Goal: Navigation & Orientation: Find specific page/section

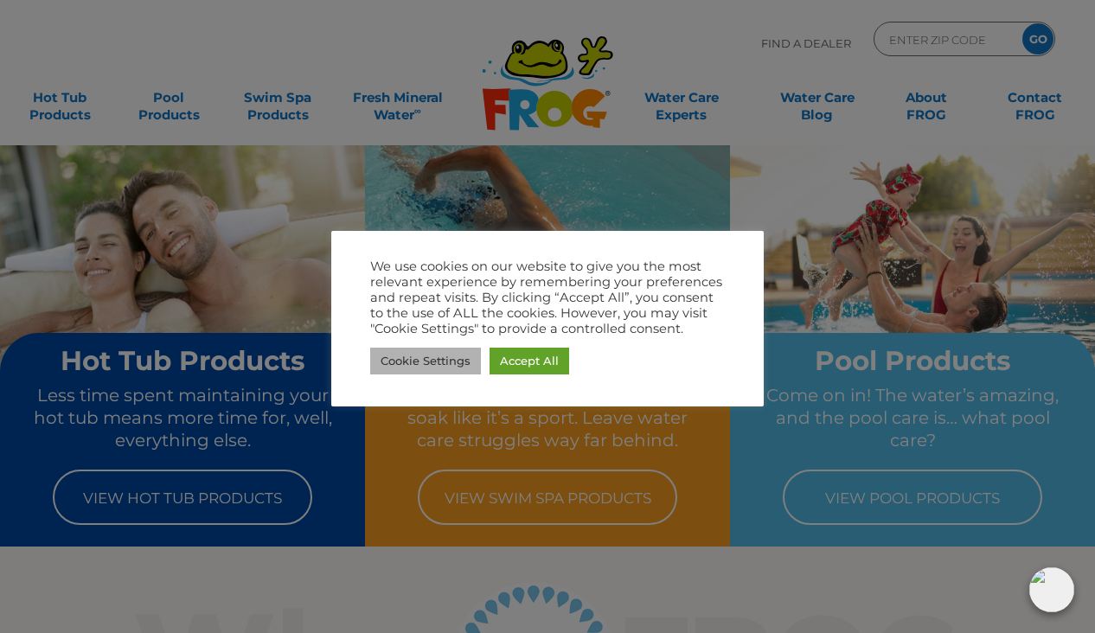
drag, startPoint x: 422, startPoint y: 362, endPoint x: 452, endPoint y: 368, distance: 30.9
click at [422, 362] on link "Cookie Settings" at bounding box center [425, 361] width 111 height 27
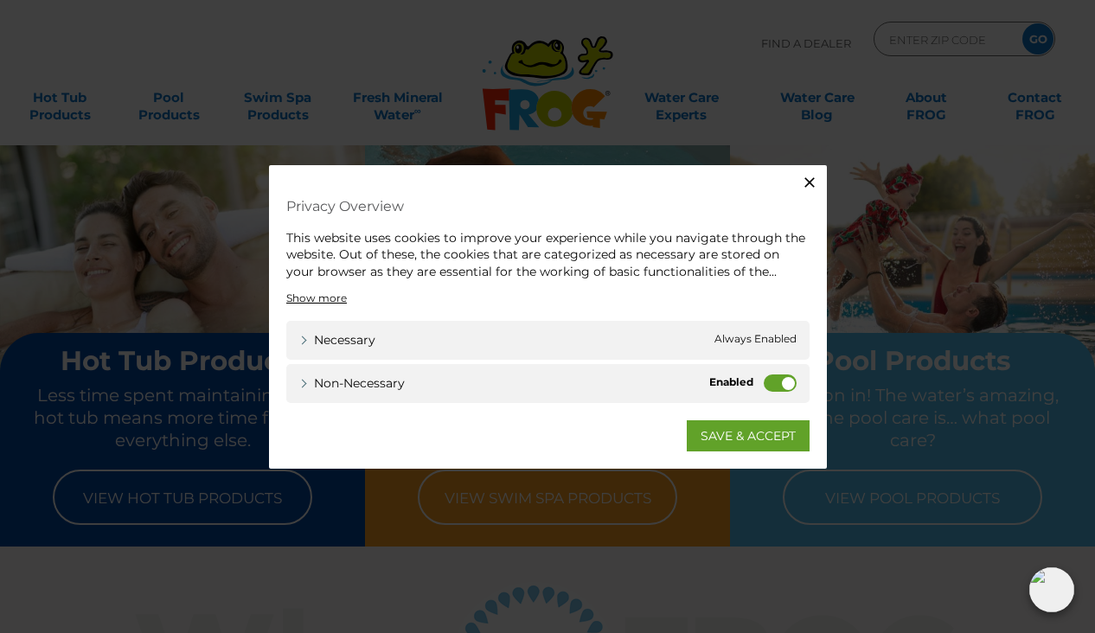
drag, startPoint x: 773, startPoint y: 383, endPoint x: 785, endPoint y: 407, distance: 26.7
click at [773, 383] on label "Non-necessary" at bounding box center [780, 383] width 33 height 17
click at [0, 0] on input "Non-necessary" at bounding box center [0, 0] width 0 height 0
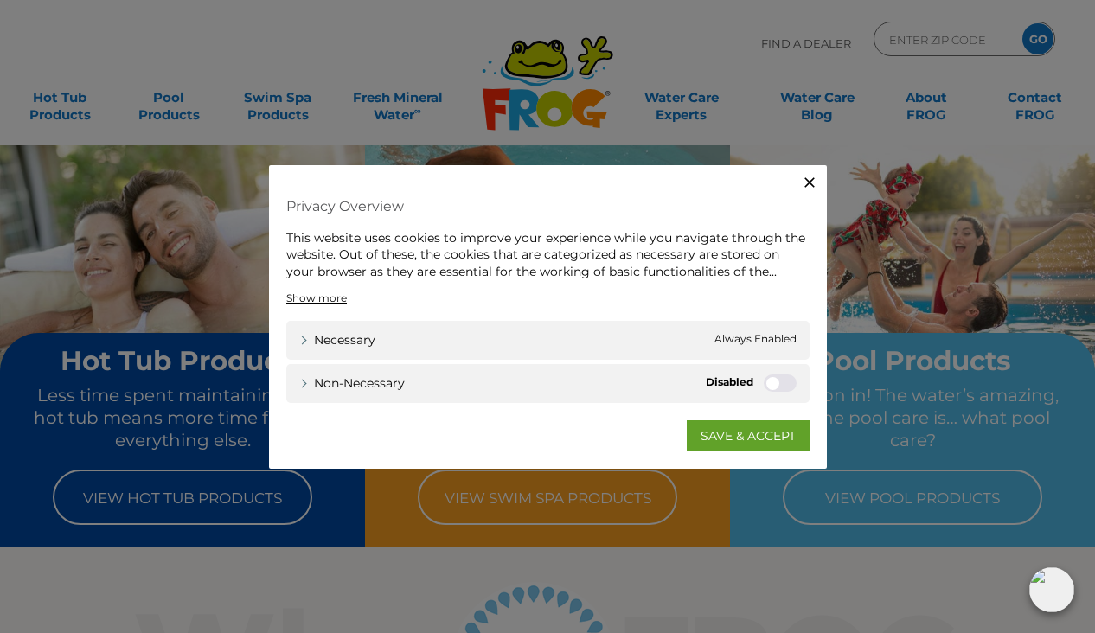
click at [766, 437] on link "SAVE & ACCEPT" at bounding box center [748, 435] width 123 height 31
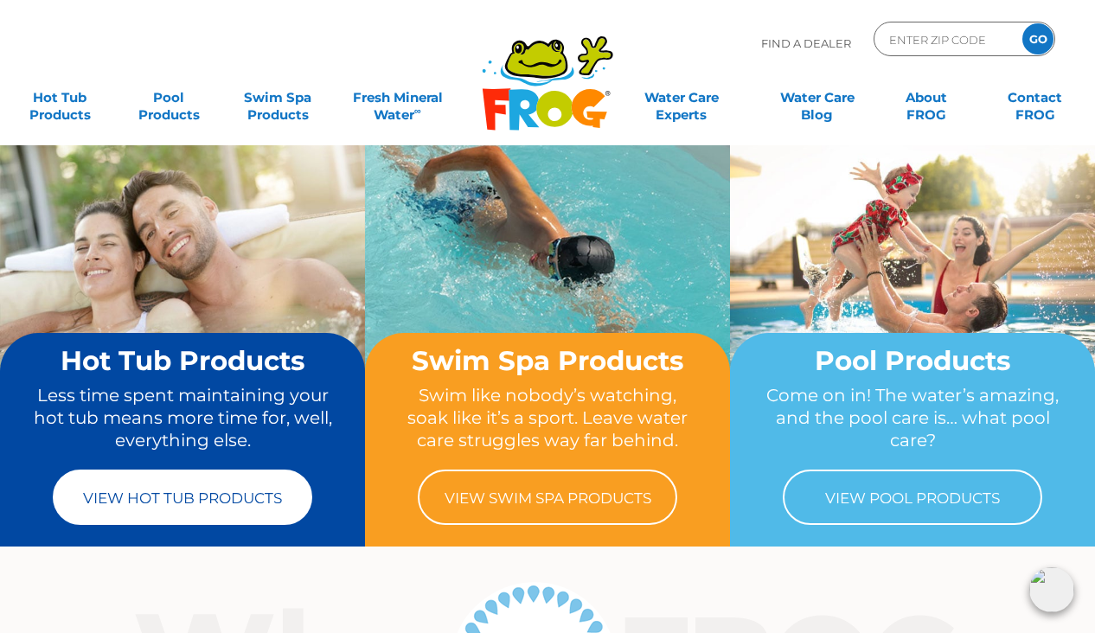
click at [144, 507] on link "View Hot Tub Products" at bounding box center [183, 497] width 260 height 55
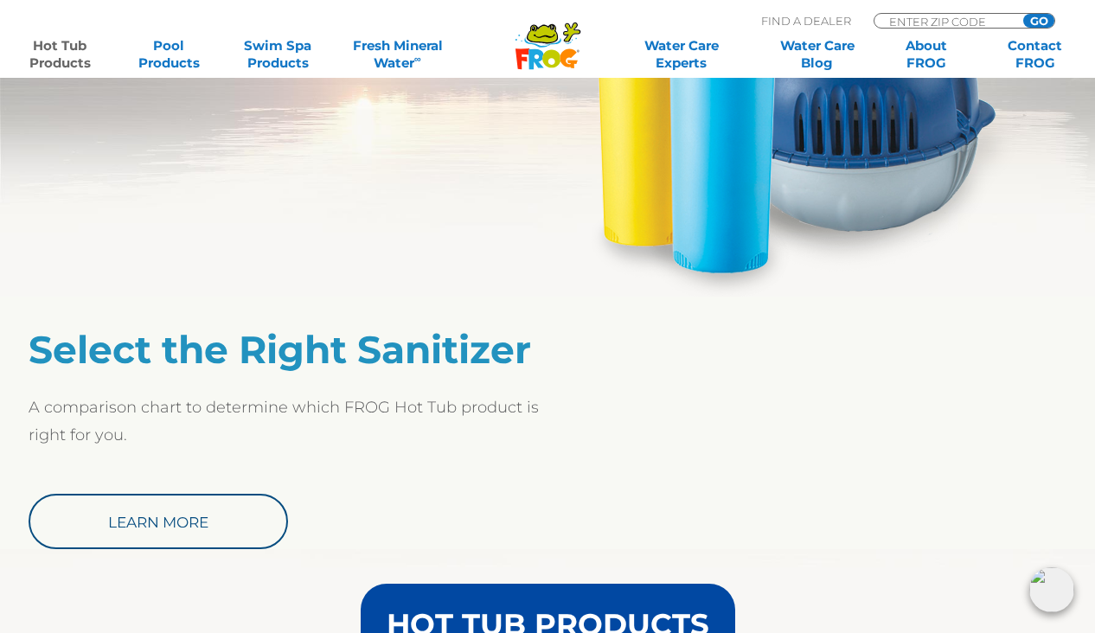
scroll to position [1201, 0]
